Goal: Information Seeking & Learning: Understand process/instructions

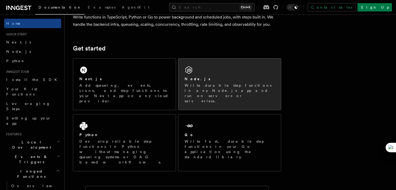
click at [217, 91] on p "Write durable step functions in any Node.js app and run on servers or serverles…" at bounding box center [230, 93] width 90 height 21
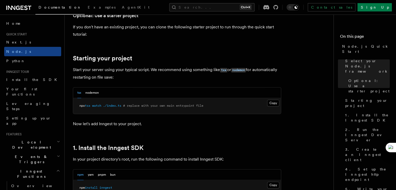
scroll to position [214, 0]
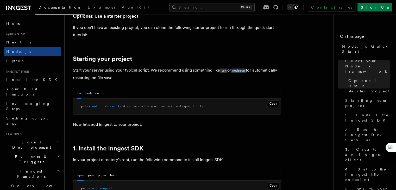
click at [94, 93] on button "nodemon" at bounding box center [92, 93] width 14 height 11
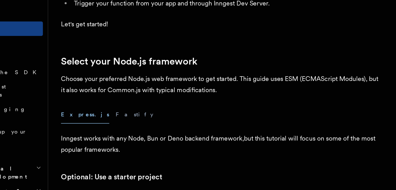
scroll to position [83, 0]
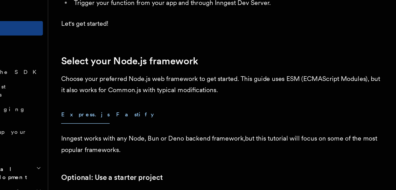
click at [108, 110] on button "Fastify" at bounding box center [120, 107] width 24 height 12
click at [78, 108] on button "Express.js" at bounding box center [88, 107] width 31 height 12
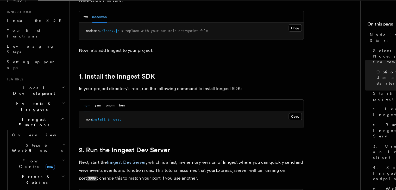
scroll to position [278, 0]
click at [273, 120] on button "Copy Copied" at bounding box center [273, 121] width 12 height 7
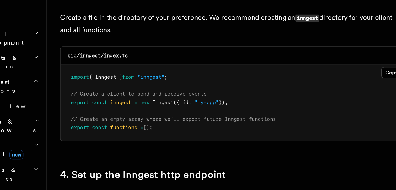
scroll to position [635, 0]
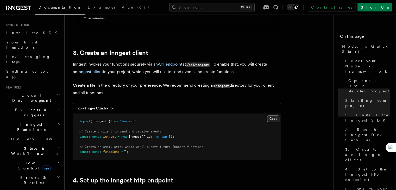
click at [274, 119] on button "Copy Copied" at bounding box center [273, 118] width 12 height 7
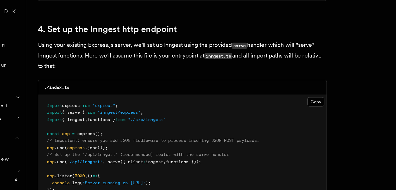
scroll to position [781, 0]
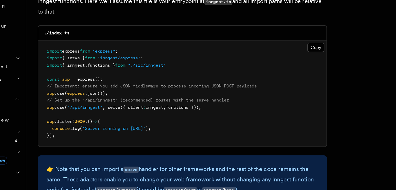
click at [129, 102] on span "functions }" at bounding box center [119, 100] width 20 height 4
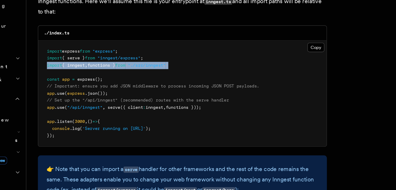
click at [129, 102] on span "functions }" at bounding box center [119, 100] width 20 height 4
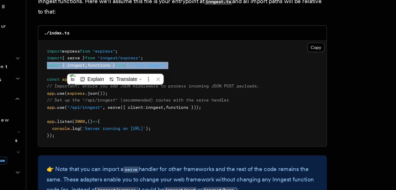
copy code "import { inngest , functions } from "./src/inngest""
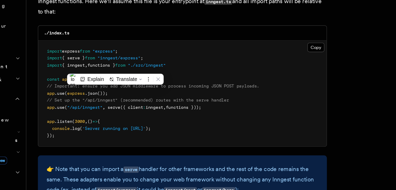
click at [187, 130] on span "functions }));" at bounding box center [178, 130] width 26 height 4
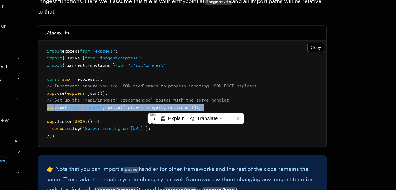
click at [187, 130] on span "functions }));" at bounding box center [178, 130] width 26 height 4
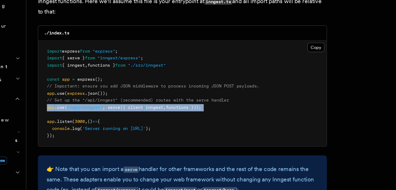
copy code "app .use ( "/api/inngest" , serve ({ client : inngest , functions }));"
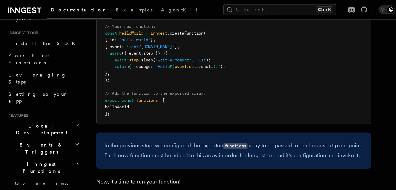
scroll to position [1074, 0]
